Goal: Task Accomplishment & Management: Manage account settings

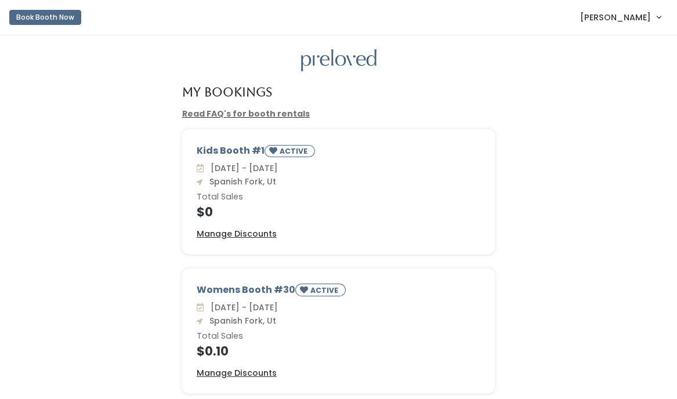
scroll to position [16, 0]
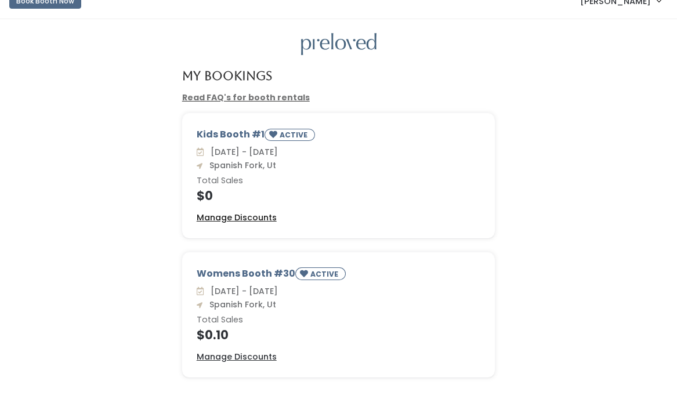
click at [241, 219] on u "Manage Discounts" at bounding box center [237, 218] width 80 height 12
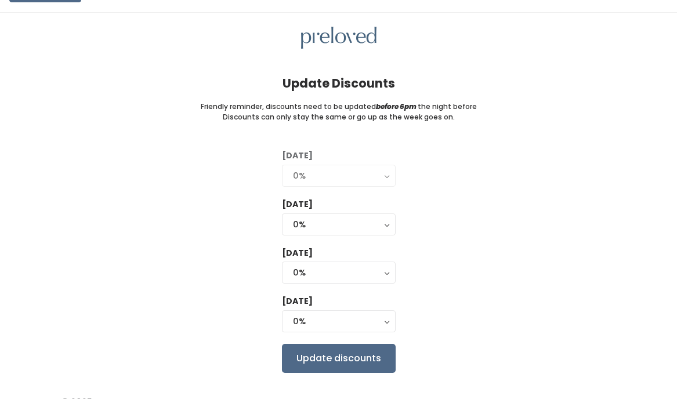
scroll to position [42, 0]
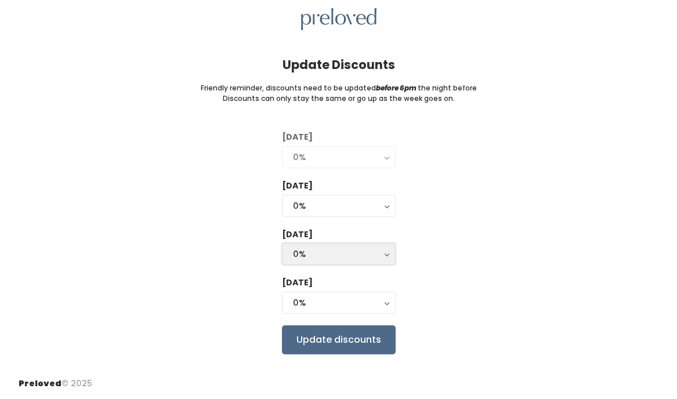
click at [333, 252] on div "0%" at bounding box center [339, 254] width 92 height 13
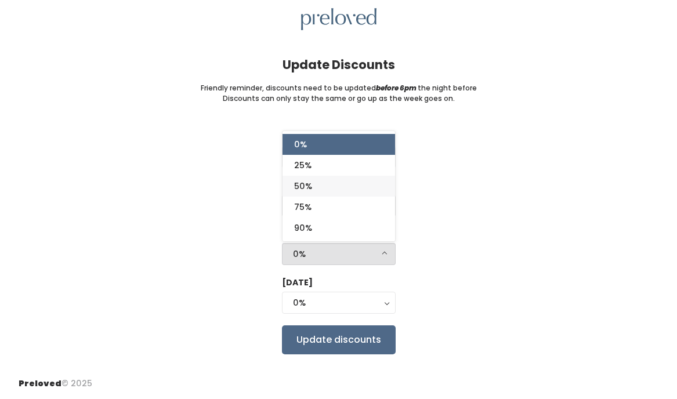
click at [321, 183] on link "50%" at bounding box center [338, 186] width 112 height 21
select select "50%"
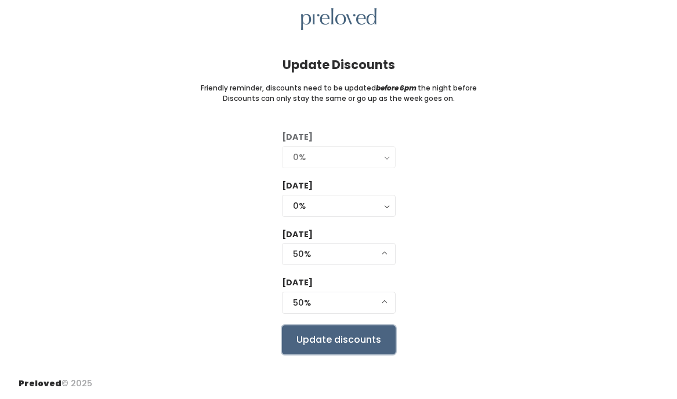
click at [350, 344] on input "Update discounts" at bounding box center [339, 339] width 114 height 29
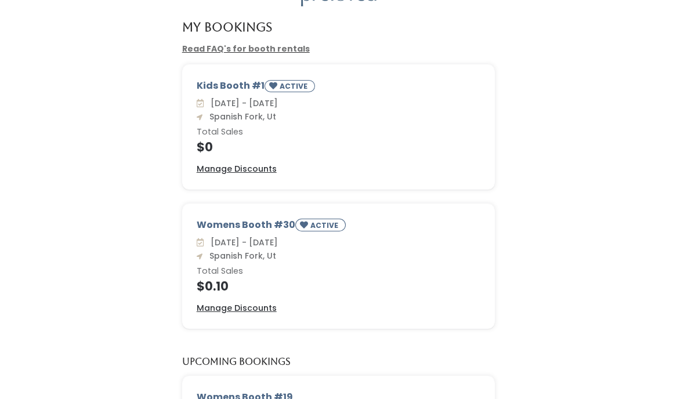
scroll to position [66, 0]
click at [237, 307] on u "Manage Discounts" at bounding box center [237, 307] width 80 height 12
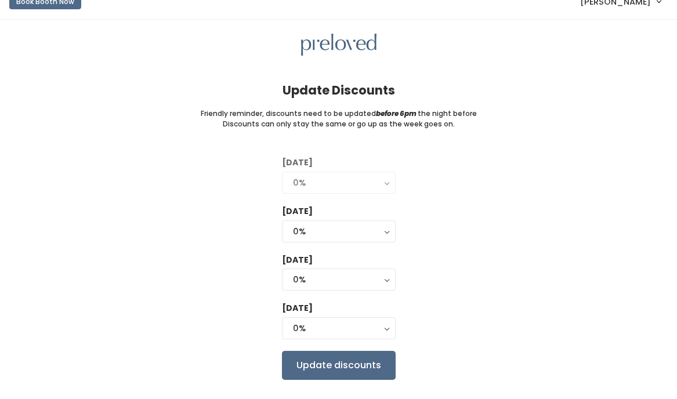
scroll to position [42, 0]
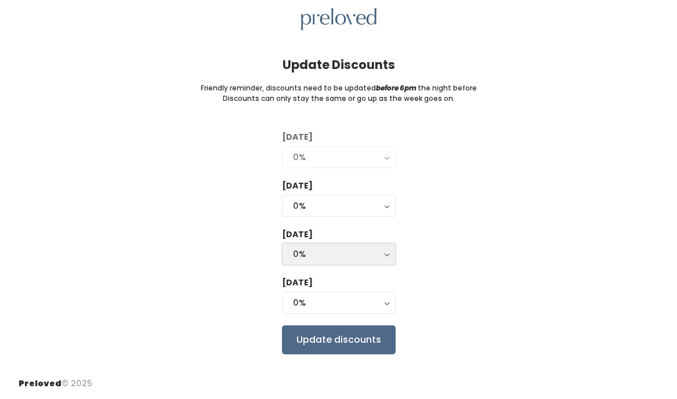
click at [382, 253] on div "0%" at bounding box center [339, 254] width 92 height 13
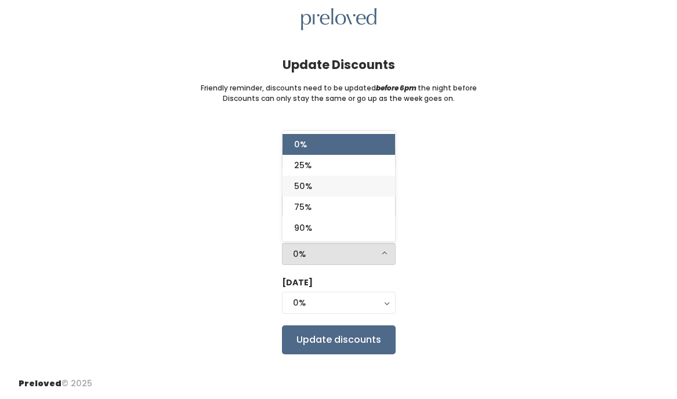
click at [317, 183] on link "50%" at bounding box center [338, 186] width 112 height 21
select select "50%"
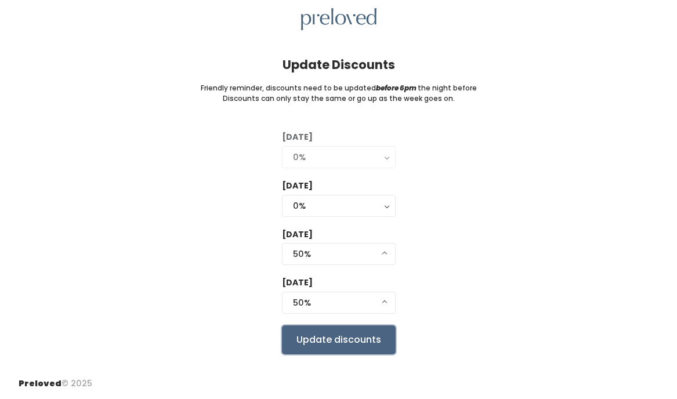
click at [345, 348] on input "Update discounts" at bounding box center [339, 339] width 114 height 29
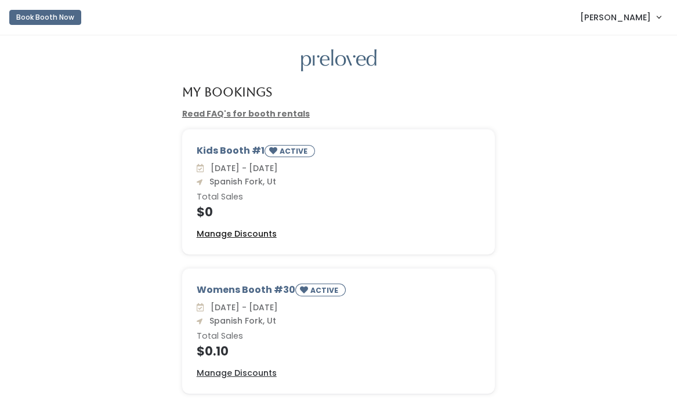
click at [239, 235] on u "Manage Discounts" at bounding box center [237, 234] width 80 height 12
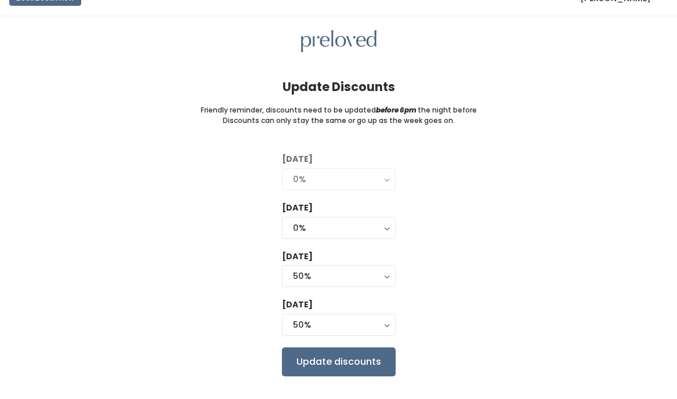
scroll to position [23, 0]
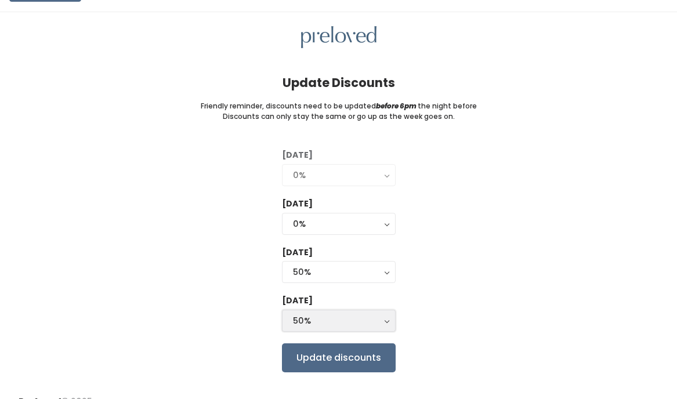
click at [376, 320] on div "50%" at bounding box center [339, 320] width 92 height 13
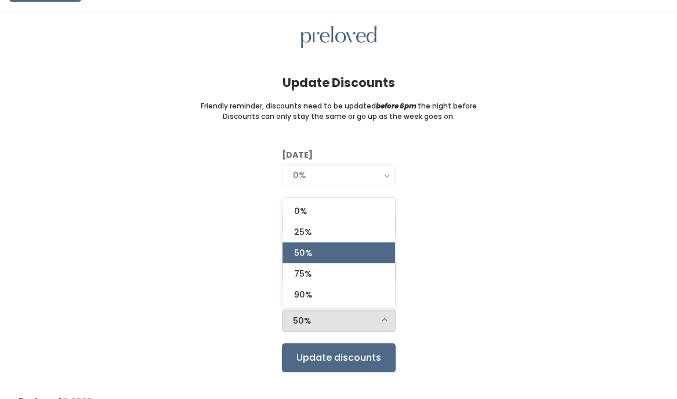
click at [313, 253] on link "50%" at bounding box center [338, 252] width 112 height 21
select select "50%"
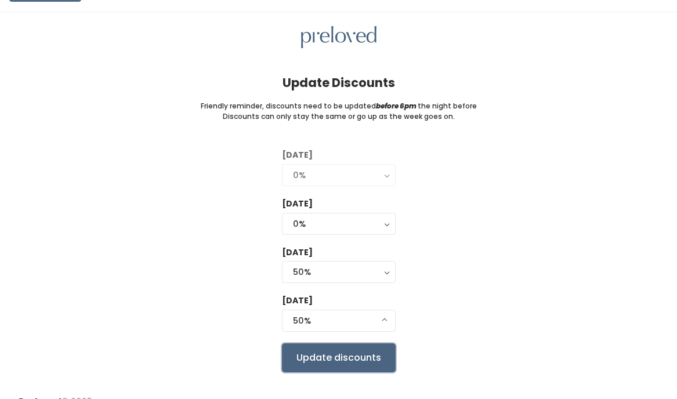
click at [354, 359] on input "Update discounts" at bounding box center [339, 357] width 114 height 29
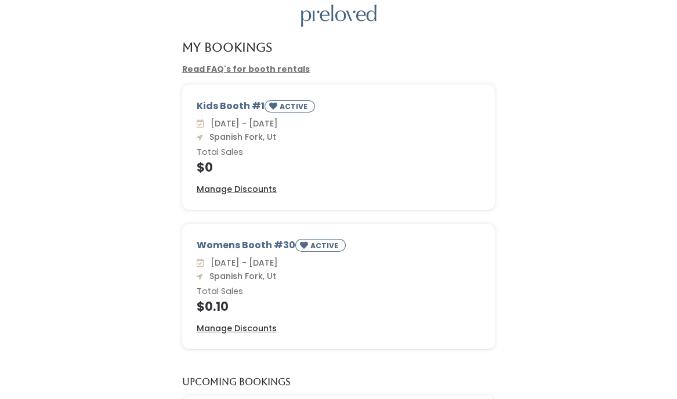
scroll to position [53, 0]
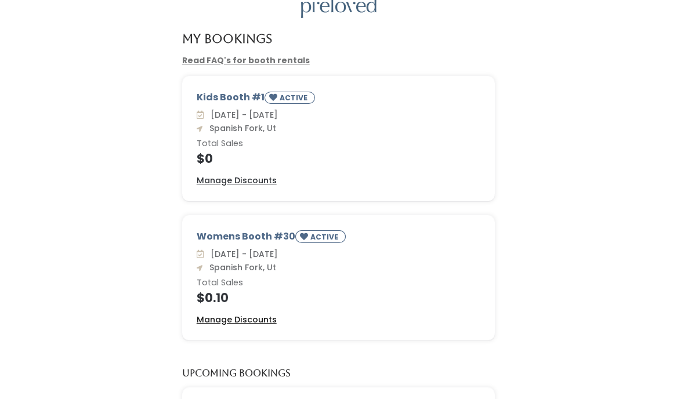
click at [261, 320] on u "Manage Discounts" at bounding box center [237, 320] width 80 height 12
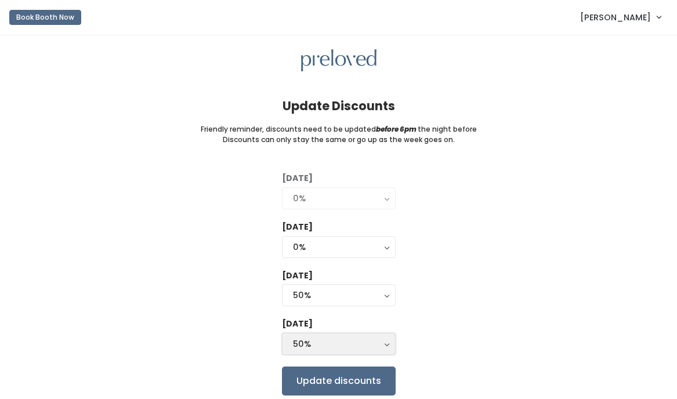
click at [315, 340] on div "50%" at bounding box center [339, 343] width 92 height 13
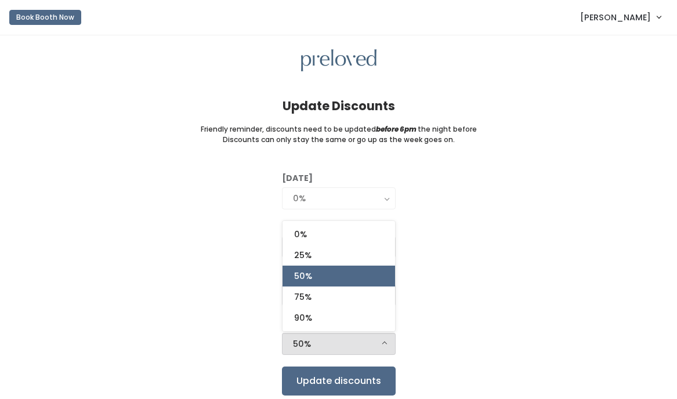
click at [317, 278] on link "50%" at bounding box center [338, 276] width 112 height 21
select select "50%"
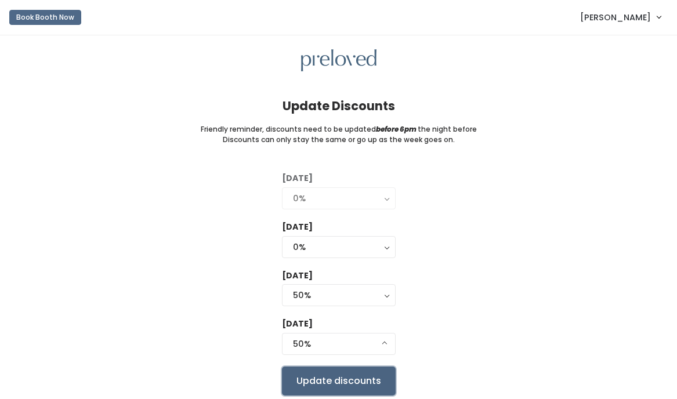
click at [350, 379] on input "Update discounts" at bounding box center [339, 380] width 114 height 29
